Goal: Task Accomplishment & Management: Complete application form

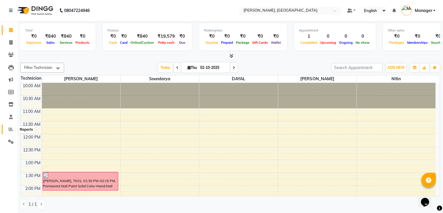
click at [6, 128] on span at bounding box center [11, 129] width 10 height 7
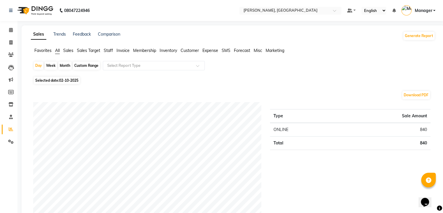
click at [110, 50] on span "Staff" at bounding box center [108, 50] width 9 height 5
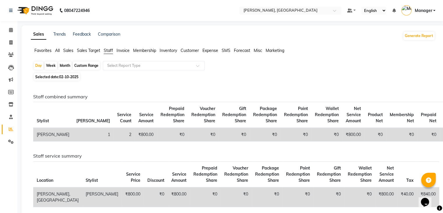
click at [9, 37] on li "Invoice" at bounding box center [8, 42] width 17 height 13
click at [9, 38] on link "Invoice" at bounding box center [9, 43] width 14 height 10
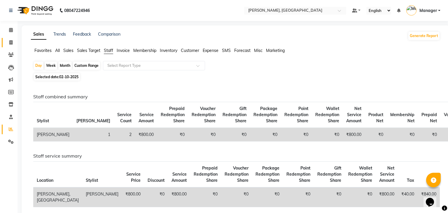
select select "service"
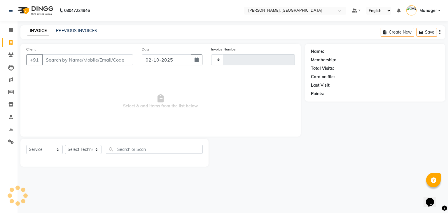
type input "1027"
select select "4495"
click at [84, 150] on select "Select Technician Admin [PERSON_NAME] Manager [PERSON_NAME]" at bounding box center [83, 149] width 36 height 9
select select "88588"
click at [65, 145] on select "Select Technician Admin [PERSON_NAME] Manager [PERSON_NAME]" at bounding box center [83, 149] width 36 height 9
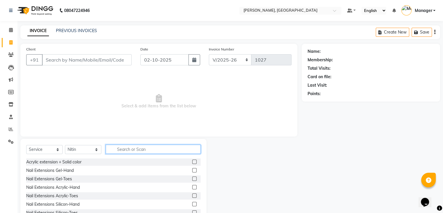
click at [127, 152] on input "text" at bounding box center [153, 149] width 95 height 9
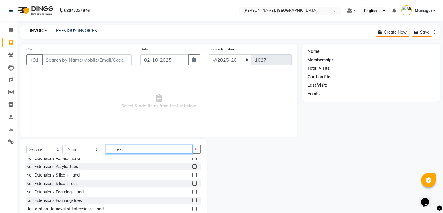
type input "ext"
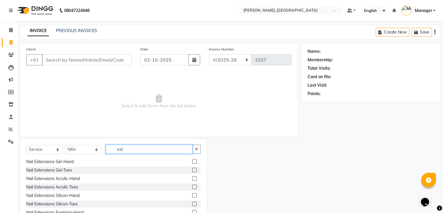
scroll to position [0, 0]
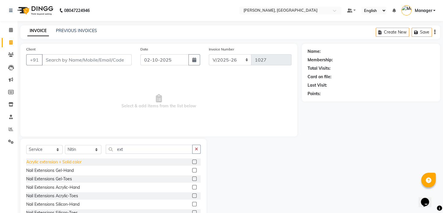
click at [73, 163] on div "Acrylic extension + Solid color" at bounding box center [53, 162] width 55 height 6
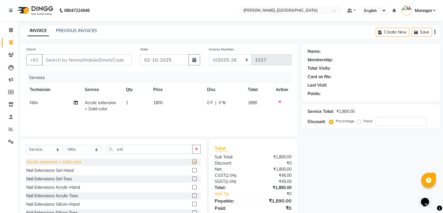
checkbox input "false"
click at [176, 110] on td "1800" at bounding box center [177, 105] width 54 height 19
select select "88588"
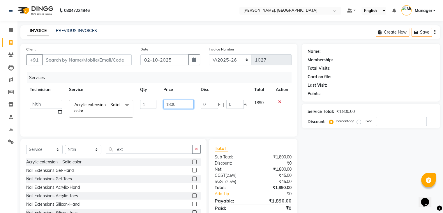
click at [185, 102] on input "1800" at bounding box center [178, 104] width 30 height 9
click at [187, 105] on input "1700" at bounding box center [178, 104] width 30 height 9
type input "1"
click at [74, 187] on div "Nail Extensions Acrylic-Hand" at bounding box center [53, 187] width 54 height 6
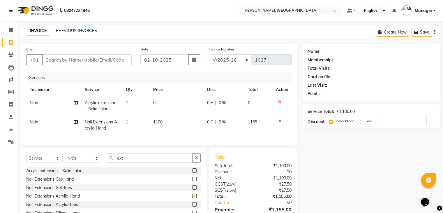
checkbox input "false"
click at [160, 105] on td "0" at bounding box center [177, 105] width 54 height 19
select select "88588"
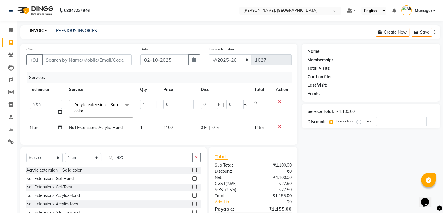
click at [281, 101] on div at bounding box center [282, 102] width 12 height 4
click at [280, 101] on icon at bounding box center [279, 102] width 3 height 4
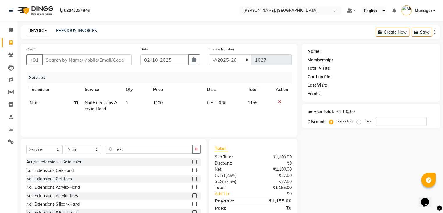
click at [180, 106] on td "1100" at bounding box center [177, 105] width 54 height 19
select select "88588"
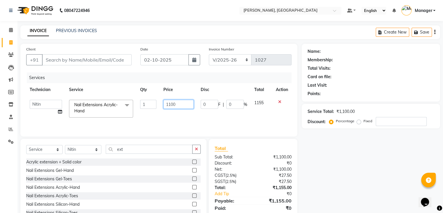
click at [182, 101] on input "1100" at bounding box center [178, 104] width 30 height 9
type input "1000"
click at [156, 122] on div "Services Technician Service Qty Price Disc Total Action Admin [PERSON_NAME] Man…" at bounding box center [158, 101] width 265 height 58
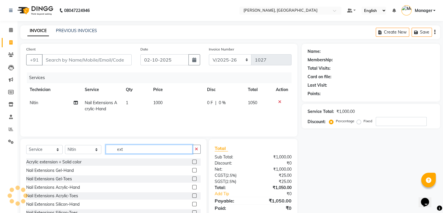
click at [135, 151] on input "ext" at bounding box center [149, 149] width 87 height 9
type input "e"
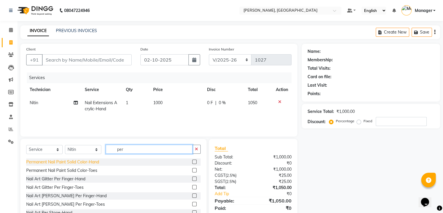
type input "per"
click at [80, 161] on div "Permanent Nail Paint Solid Color-Hand" at bounding box center [62, 162] width 73 height 6
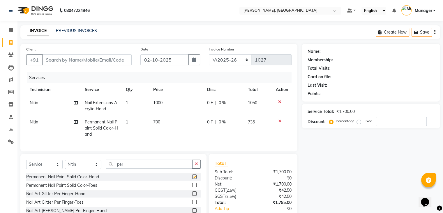
checkbox input "false"
click at [170, 130] on td "700" at bounding box center [177, 127] width 54 height 25
select select "88588"
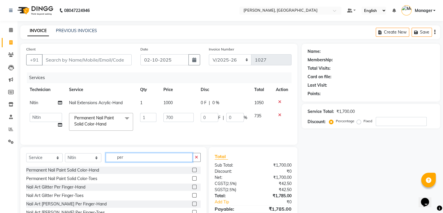
click at [146, 161] on input "per" at bounding box center [149, 157] width 87 height 9
type input "p"
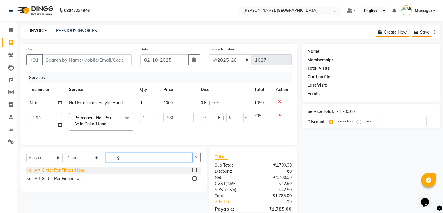
type input "gli"
click at [75, 173] on div "Nail Art Glitter Per Finger-Hand" at bounding box center [55, 170] width 59 height 6
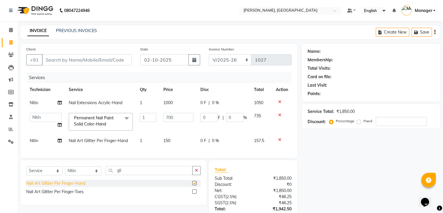
checkbox input "false"
click at [139, 140] on td "1" at bounding box center [148, 140] width 24 height 13
select select "88588"
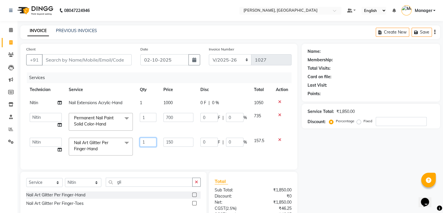
click at [152, 138] on input "1" at bounding box center [148, 142] width 17 height 9
type input "10"
click at [166, 152] on div "Services Technician Service Qty Price Disc Total Action Nitin Nail Extensions A…" at bounding box center [158, 117] width 265 height 91
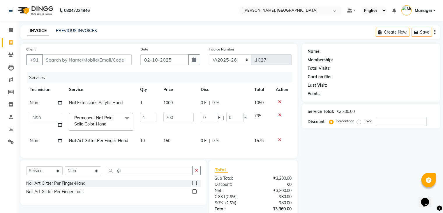
click at [179, 139] on td "150" at bounding box center [178, 140] width 37 height 13
select select "88588"
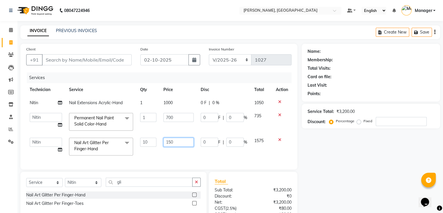
click at [183, 139] on input "150" at bounding box center [178, 142] width 30 height 9
type input "100"
click at [162, 157] on div "Client +91 Date [DATE] Invoice Number BTH/2025-26 RED/2025-26 V/2025 V/[PHONE_N…" at bounding box center [158, 107] width 277 height 126
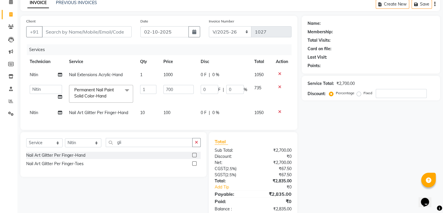
scroll to position [46, 0]
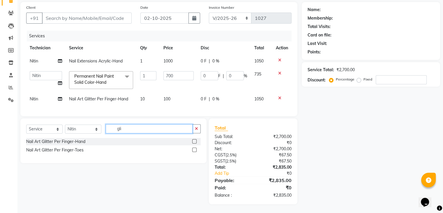
click at [143, 127] on input "gli" at bounding box center [149, 128] width 87 height 9
type input "g"
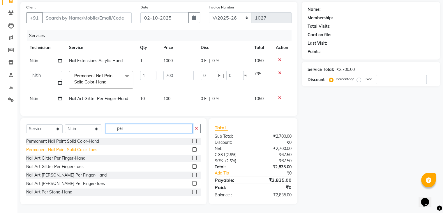
type input "per"
click at [96, 149] on div "Permanent Nail Paint Solid Color-Toes" at bounding box center [61, 150] width 71 height 6
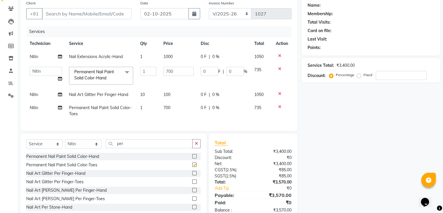
checkbox input "false"
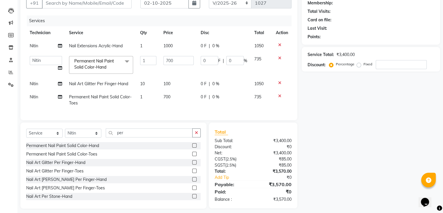
scroll to position [66, 0]
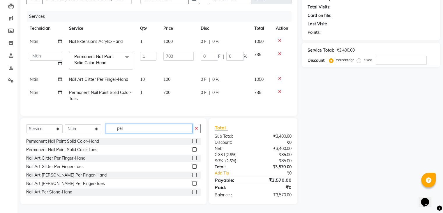
click at [162, 126] on input "per" at bounding box center [149, 128] width 87 height 9
type input "p"
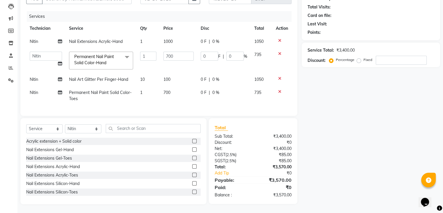
click at [364, 57] on label "Fixed" at bounding box center [368, 59] width 9 height 5
click at [358, 58] on input "Fixed" at bounding box center [360, 60] width 4 height 4
radio input "true"
click at [383, 56] on input "number" at bounding box center [401, 60] width 51 height 9
type input "5"
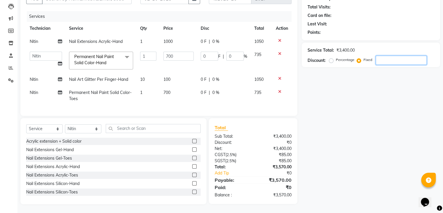
type input "1.03"
type input "0.15"
type input "57"
type input "11.74"
type input "1.68"
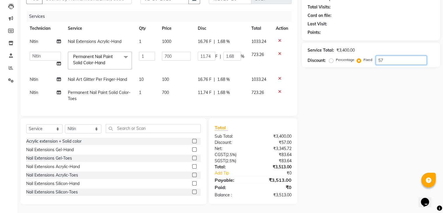
type input "570"
type input "117.35"
type input "16.76"
type input "570"
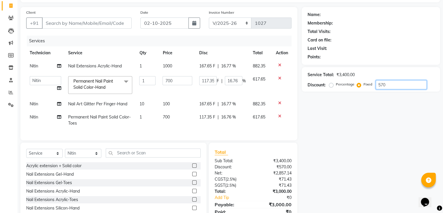
scroll to position [36, 0]
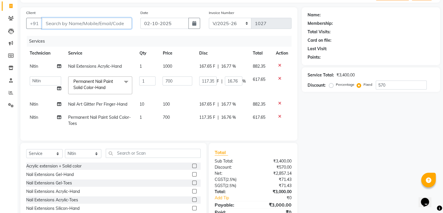
click at [62, 22] on input "Client" at bounding box center [87, 23] width 90 height 11
click at [37, 112] on td "Nitin" at bounding box center [45, 120] width 38 height 19
select select "88588"
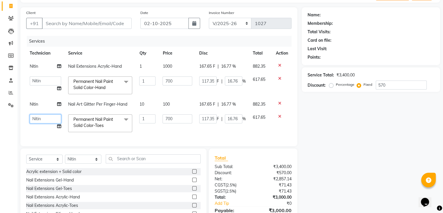
click at [35, 119] on select "Admin [PERSON_NAME] Manager [PERSON_NAME]" at bounding box center [45, 118] width 31 height 9
select select "77389"
click at [65, 28] on input "Client" at bounding box center [87, 23] width 90 height 11
type input "8"
radio input "true"
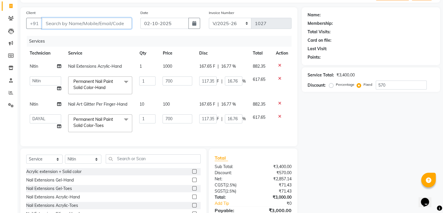
type input "0"
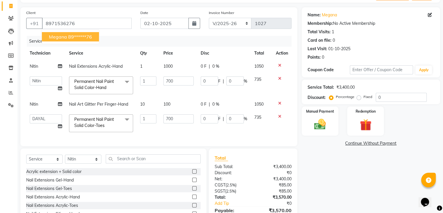
click at [68, 34] on ngb-highlight "89******76" at bounding box center [80, 37] width 24 height 6
type input "89******76"
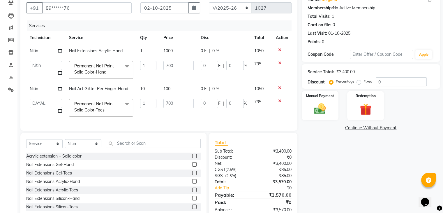
scroll to position [71, 0]
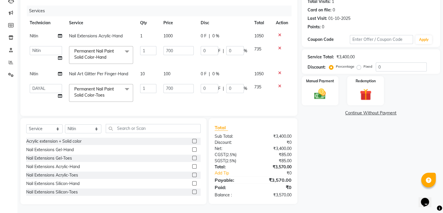
click at [364, 64] on label "Fixed" at bounding box center [368, 66] width 9 height 5
click at [358, 64] on input "Fixed" at bounding box center [360, 66] width 4 height 4
radio input "true"
click at [393, 63] on input "0" at bounding box center [401, 66] width 51 height 9
type input "5"
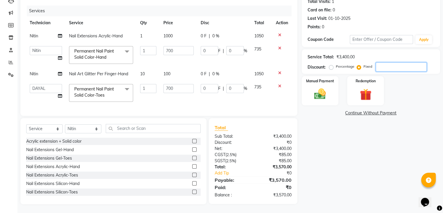
type input "1.03"
type input "0.15"
type input "1.03"
type input "0.15"
type input "57"
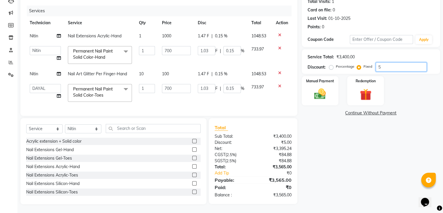
type input "11.74"
type input "1.68"
type input "11.74"
type input "1.68"
type input "570"
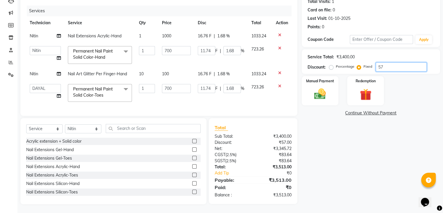
type input "117.35"
type input "16.76"
type input "117.35"
type input "16.76"
type input "570"
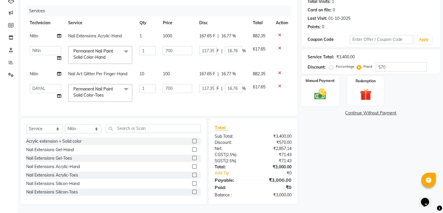
click at [322, 88] on img at bounding box center [320, 94] width 20 height 14
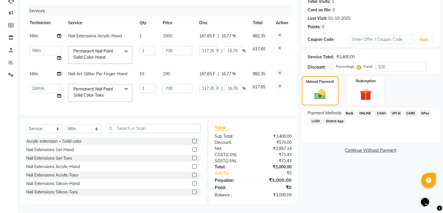
click at [368, 110] on span "ONLINE" at bounding box center [365, 113] width 15 height 7
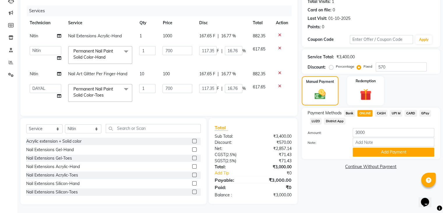
click at [380, 153] on div "Payment Methods Bank ONLINE CASH UPI M CARD GPay LUZO District App Amount: 3000…" at bounding box center [371, 133] width 138 height 51
click at [376, 147] on button "Add Payment" at bounding box center [394, 151] width 82 height 9
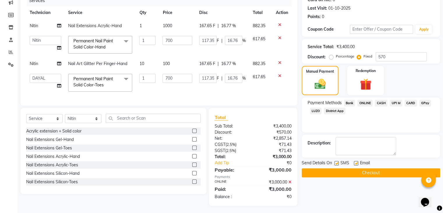
scroll to position [83, 0]
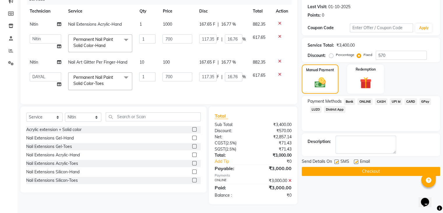
click at [370, 167] on button "Checkout" at bounding box center [371, 171] width 138 height 9
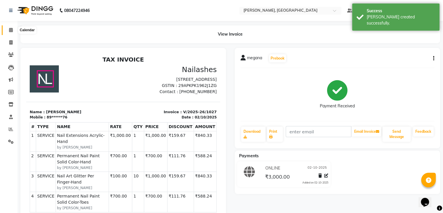
click at [10, 27] on span at bounding box center [11, 30] width 10 height 7
